Goal: Find specific page/section

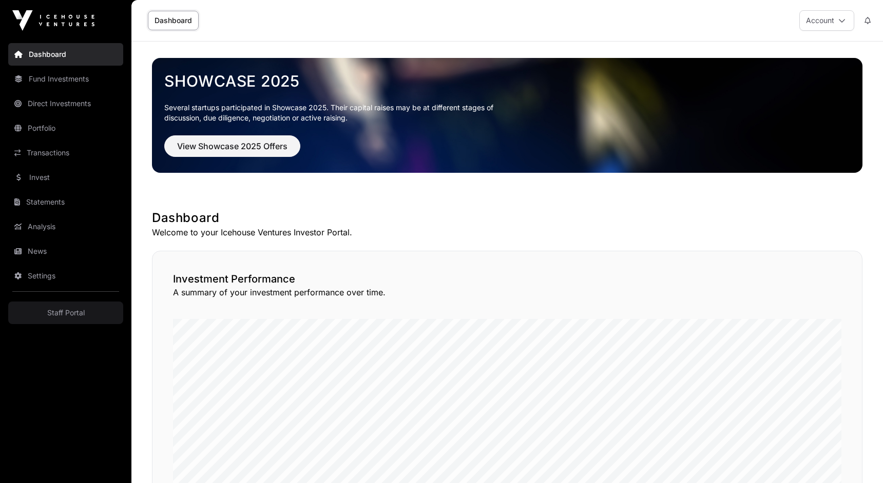
click at [38, 179] on link "Invest" at bounding box center [65, 177] width 115 height 23
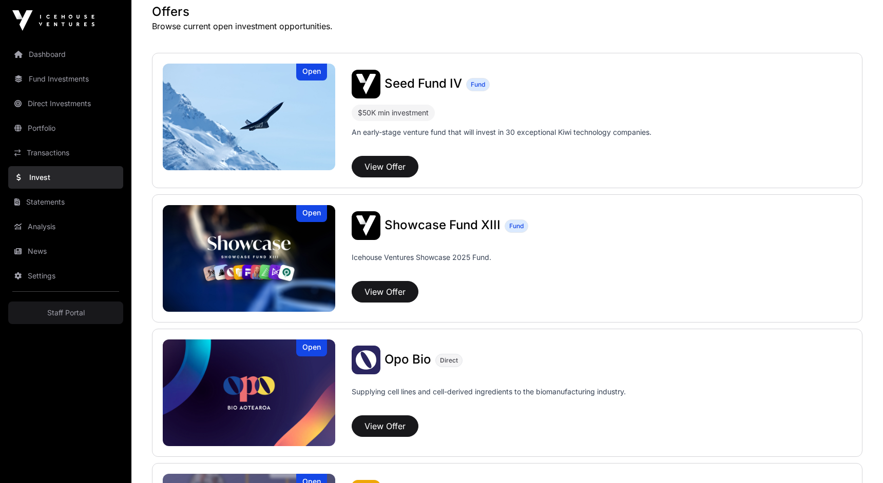
scroll to position [360, 0]
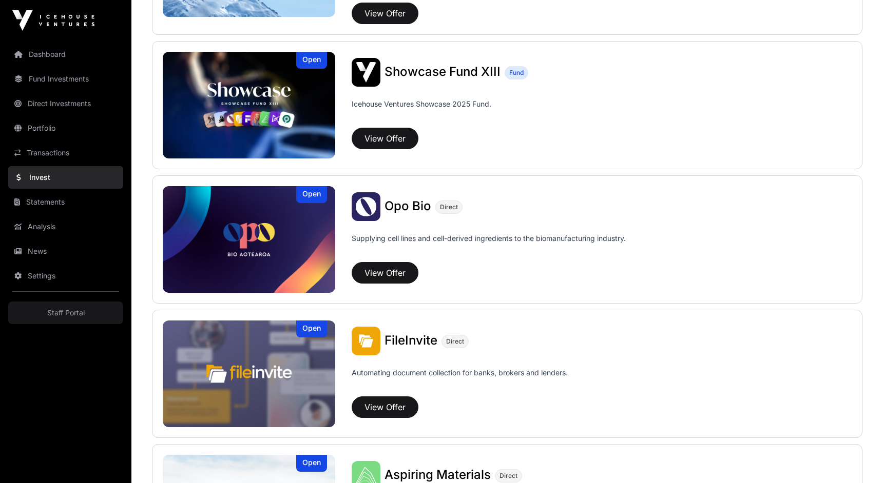
click at [54, 224] on link "Analysis" at bounding box center [65, 227] width 115 height 23
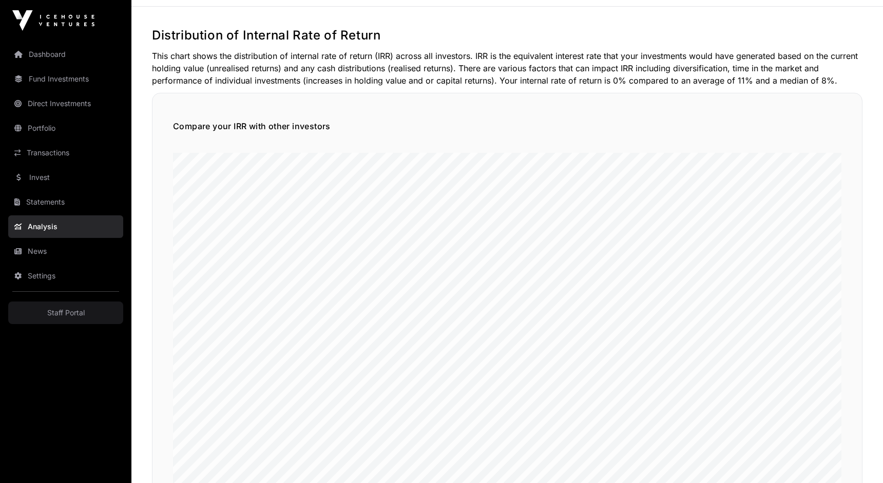
scroll to position [35, 0]
click at [48, 259] on link "News" at bounding box center [65, 251] width 115 height 23
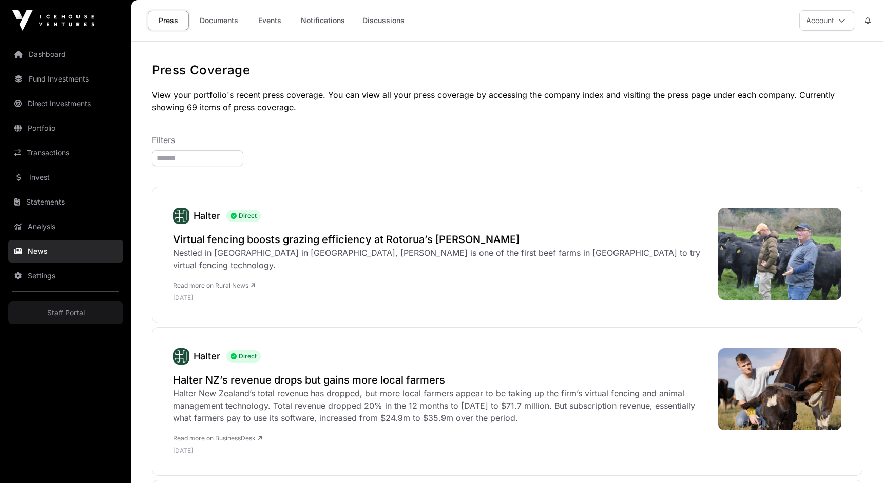
click at [204, 21] on link "Documents" at bounding box center [219, 21] width 52 height 20
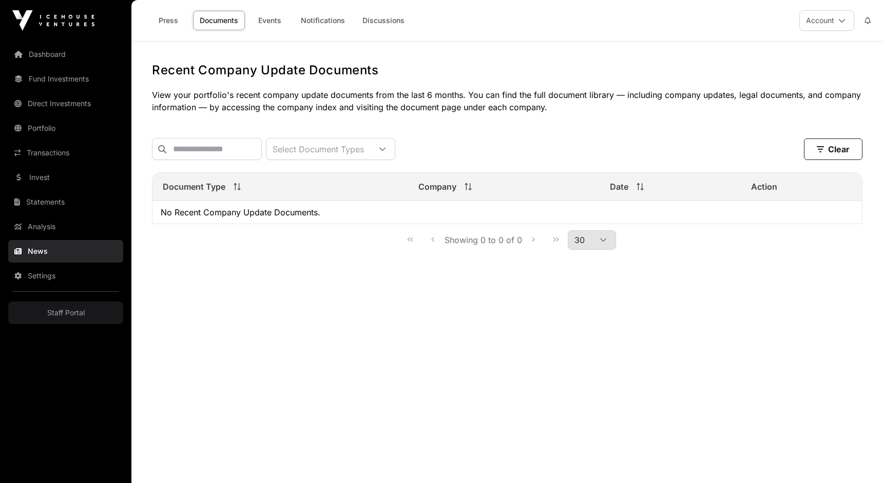
click at [272, 78] on h1 "Recent Company Update Documents" at bounding box center [507, 70] width 710 height 16
click at [254, 66] on h1 "Recent Company Update Documents" at bounding box center [507, 70] width 710 height 16
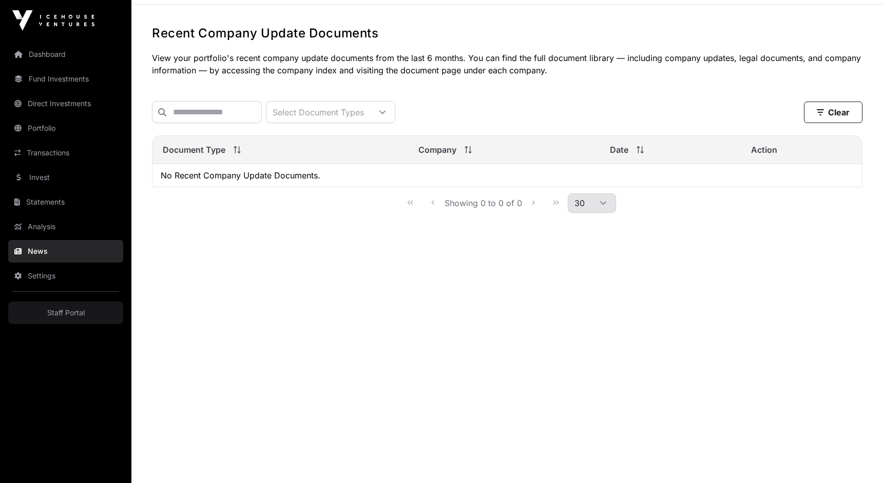
scroll to position [35, 0]
click at [262, 117] on input "text" at bounding box center [207, 114] width 110 height 22
click at [348, 106] on div "Select Document Types" at bounding box center [318, 113] width 104 height 21
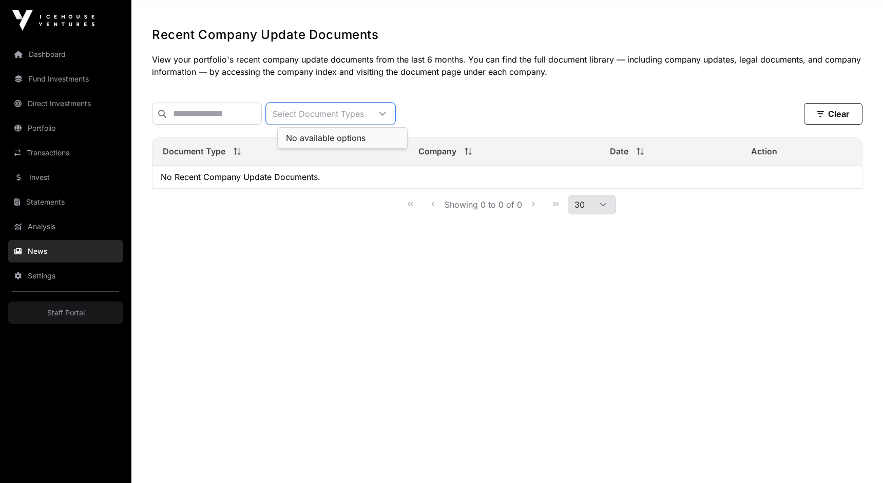
click at [363, 75] on p "View your portfolio's recent company update documents from the last 6 months. Y…" at bounding box center [507, 65] width 710 height 25
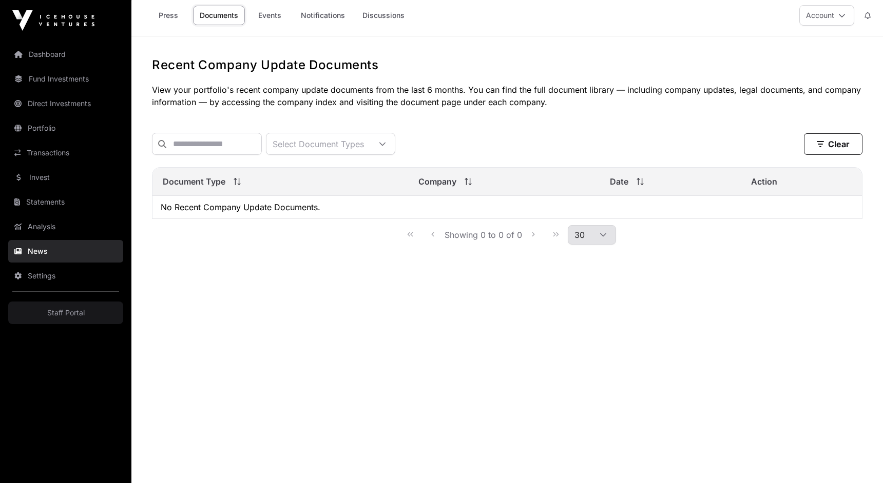
scroll to position [0, 0]
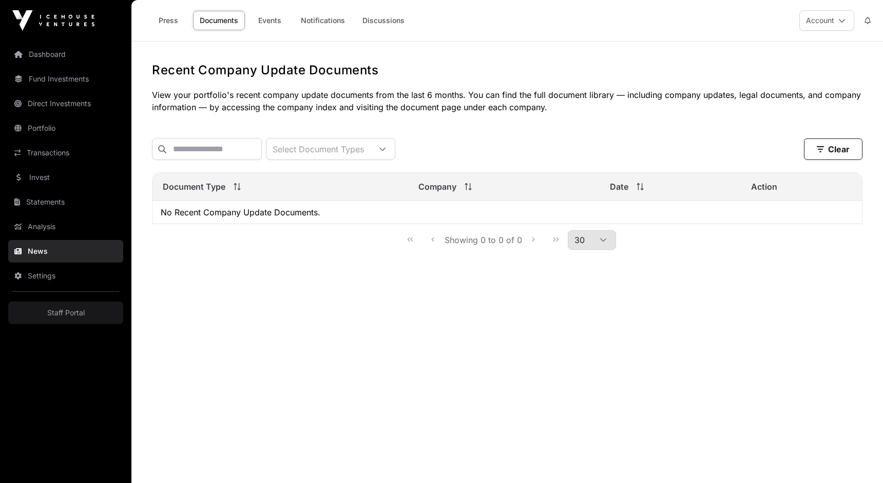
click at [374, 71] on h1 "Recent Company Update Documents" at bounding box center [507, 70] width 710 height 16
click at [387, 70] on h1 "Recent Company Update Documents" at bounding box center [507, 70] width 710 height 16
click at [182, 74] on h1 "Recent Company Update Documents" at bounding box center [507, 70] width 710 height 16
